Goal: Transaction & Acquisition: Purchase product/service

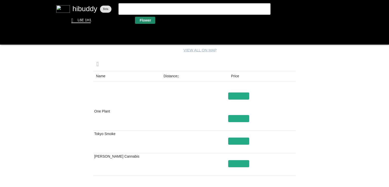
click at [147, 20] on flt-glass-pane at bounding box center [194, 93] width 389 height 187
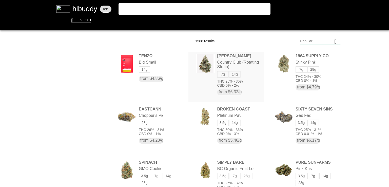
click at [220, 73] on flt-glass-pane at bounding box center [194, 93] width 389 height 187
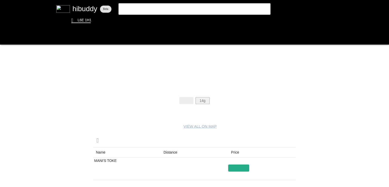
click at [205, 99] on flt-glass-pane at bounding box center [194, 93] width 389 height 187
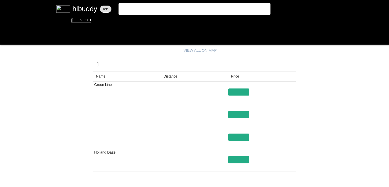
click at [168, 76] on flt-glass-pane at bounding box center [194, 93] width 389 height 187
